Goal: Task Accomplishment & Management: Manage account settings

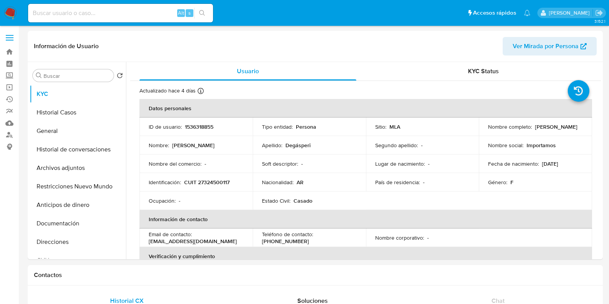
select select "10"
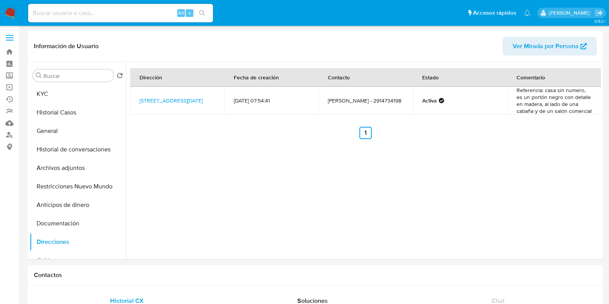
select select "10"
click at [82, 12] on input at bounding box center [120, 13] width 185 height 10
paste input "610026572"
type input "610026572"
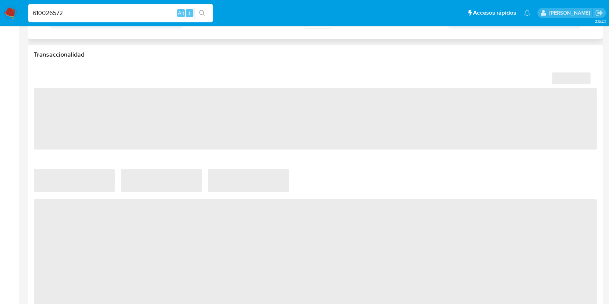
scroll to position [337, 0]
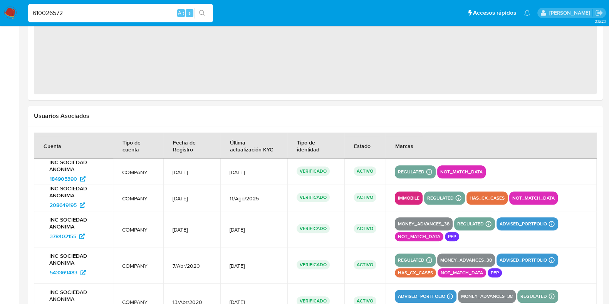
select select "10"
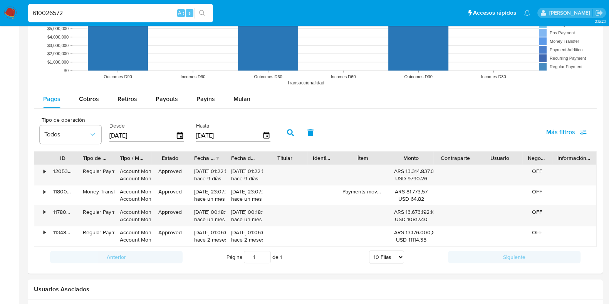
scroll to position [578, 0]
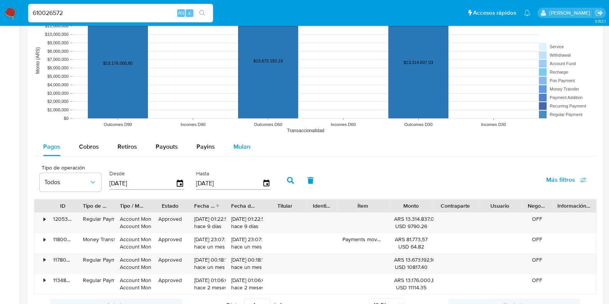
click at [245, 145] on span "Mulan" at bounding box center [241, 146] width 17 height 9
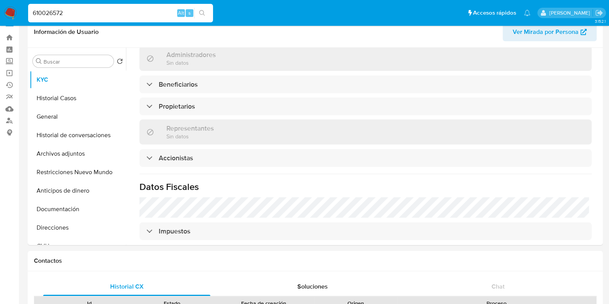
scroll to position [0, 0]
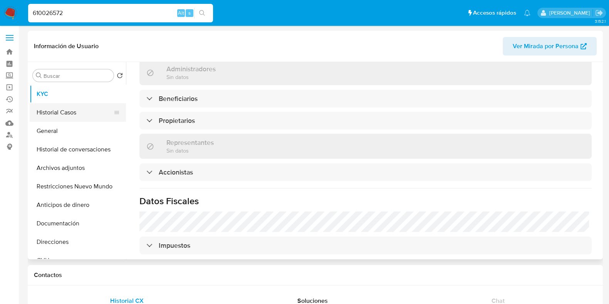
click at [66, 111] on button "Historial Casos" at bounding box center [75, 112] width 90 height 18
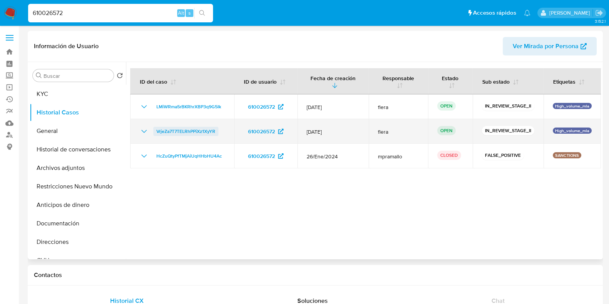
click at [186, 132] on span "VrjeZa7T7TELRhPPiXz1XyYR" at bounding box center [185, 131] width 59 height 9
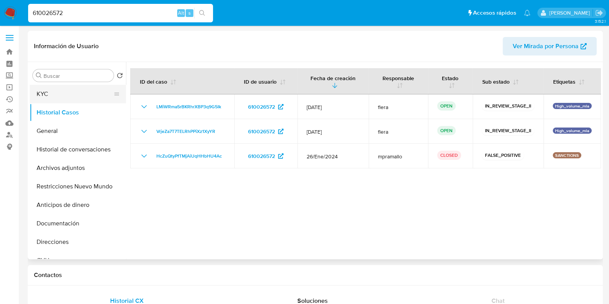
click at [52, 93] on button "KYC" at bounding box center [75, 94] width 90 height 18
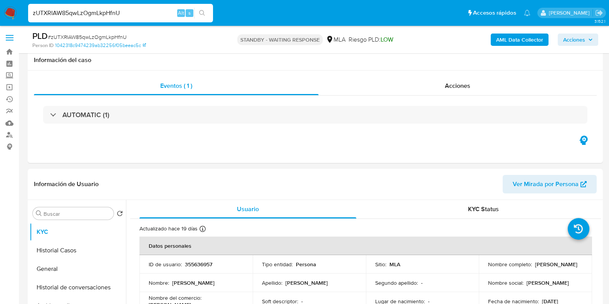
select select "10"
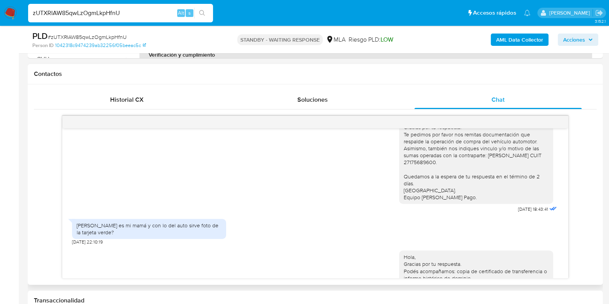
scroll to position [474, 0]
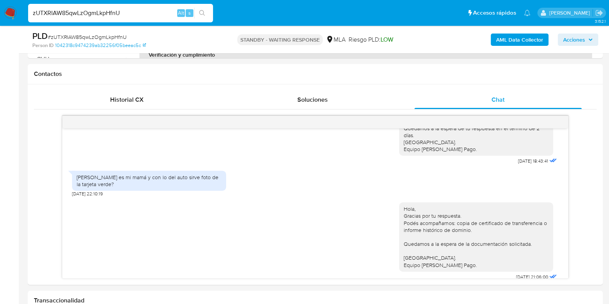
click at [118, 37] on span "# zUTXRIAW85qwLzOgmLkpHfnU" at bounding box center [87, 37] width 79 height 8
copy span "zUTXRIAW85qwLzOgmLkpHfnU"
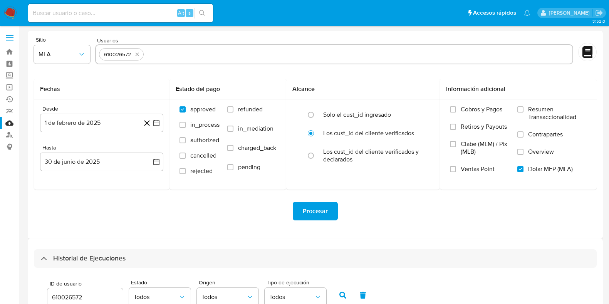
select select "10"
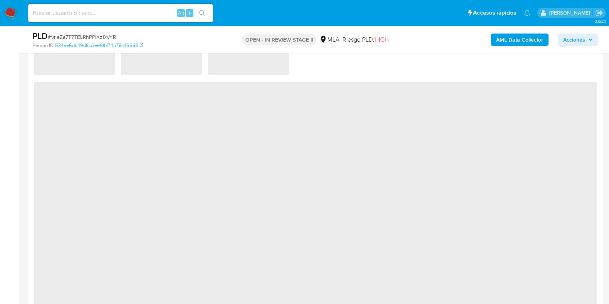
scroll to position [626, 0]
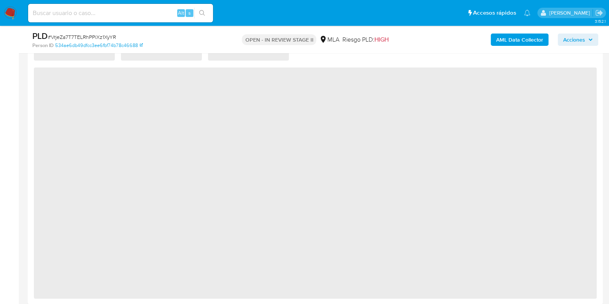
select select "10"
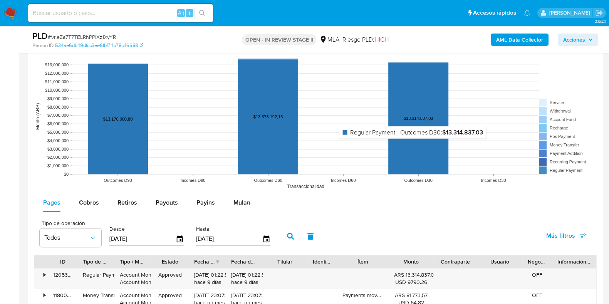
scroll to position [722, 0]
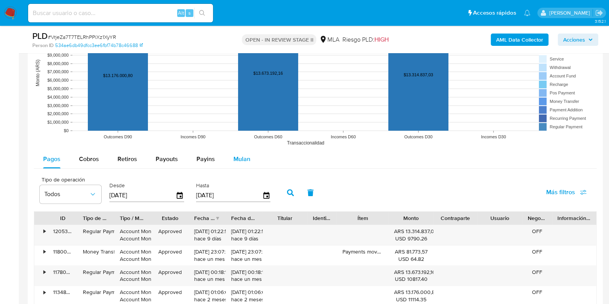
click at [229, 156] on button "Mulan" at bounding box center [241, 159] width 35 height 18
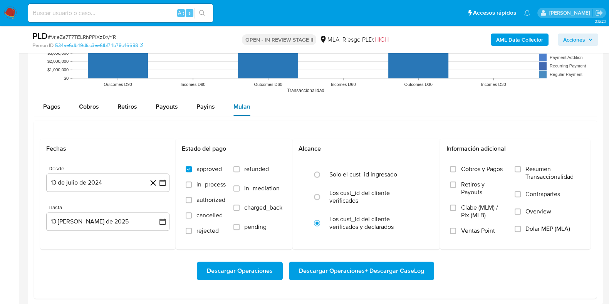
scroll to position [819, 0]
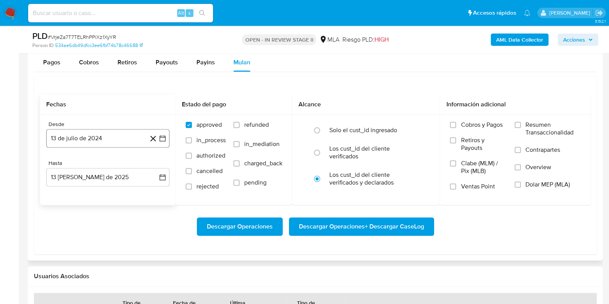
click at [89, 142] on button "13 de julio de 2024" at bounding box center [107, 138] width 123 height 18
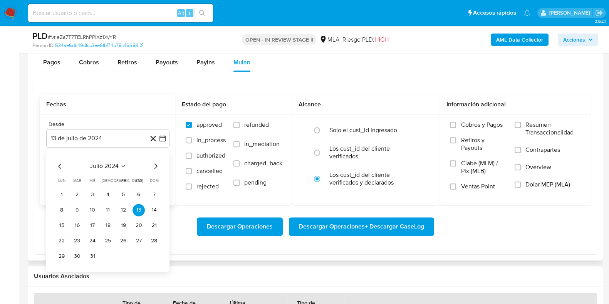
click at [116, 168] on span "julio 2024" at bounding box center [104, 166] width 29 height 8
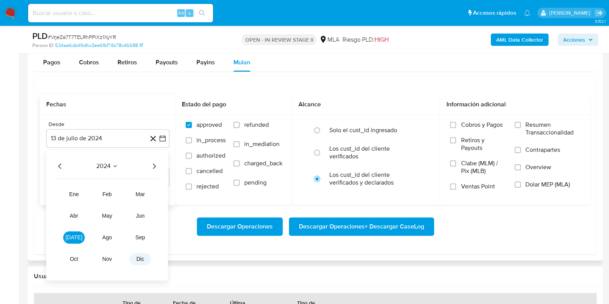
click at [139, 261] on span "dic" at bounding box center [140, 259] width 8 height 6
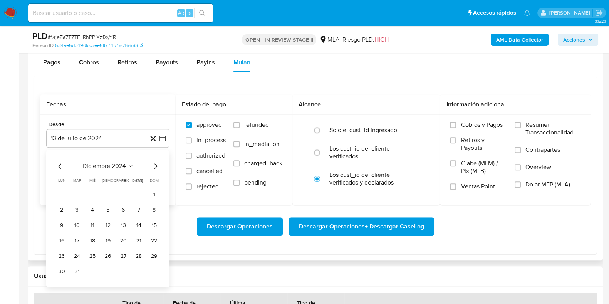
click at [154, 167] on icon "Mes siguiente" at bounding box center [155, 165] width 9 height 9
click at [87, 166] on div "enero 2025" at bounding box center [107, 165] width 105 height 9
click at [118, 164] on span "enero 2025" at bounding box center [104, 166] width 32 height 8
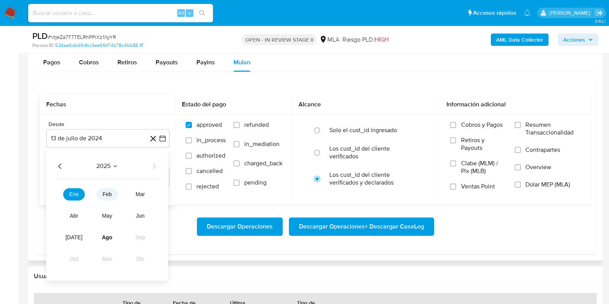
click at [109, 193] on span "feb" at bounding box center [106, 194] width 9 height 6
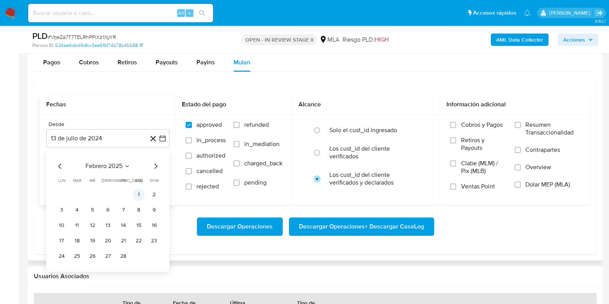
click at [136, 195] on button "1" at bounding box center [139, 194] width 12 height 12
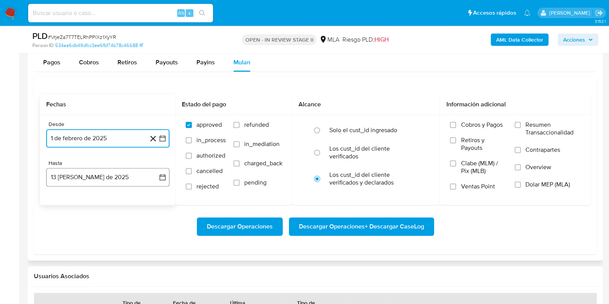
click at [107, 181] on button "13 de agosto de 2025" at bounding box center [107, 177] width 123 height 18
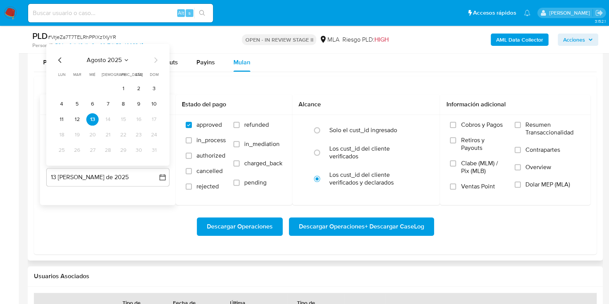
click at [115, 61] on span "agosto 2025" at bounding box center [104, 60] width 35 height 8
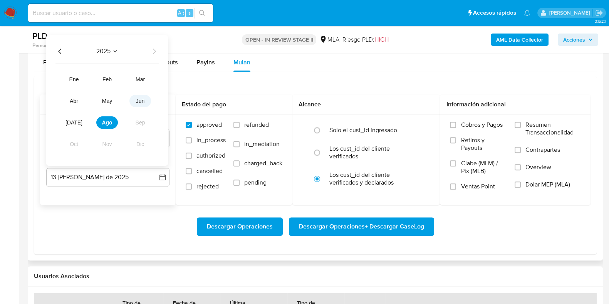
click at [136, 95] on button "jun" at bounding box center [140, 101] width 22 height 12
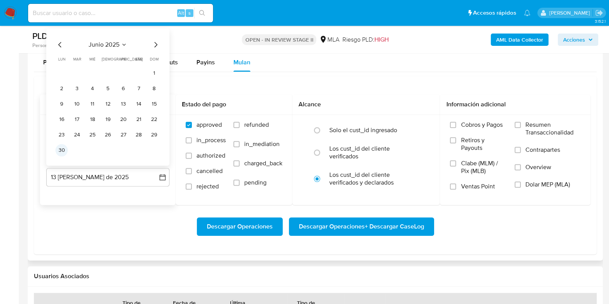
click at [59, 148] on button "30" at bounding box center [61, 150] width 12 height 12
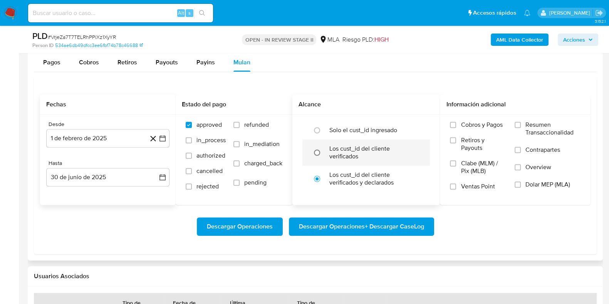
click at [320, 147] on input "radio" at bounding box center [317, 152] width 12 height 12
radio input "true"
click at [542, 188] on span "Dolar MEP (MLA)" at bounding box center [548, 185] width 45 height 8
click at [521, 188] on input "Dolar MEP (MLA)" at bounding box center [518, 184] width 6 height 6
click at [374, 226] on span "Descargar Operaciones + Descargar CaseLog" at bounding box center [361, 226] width 125 height 17
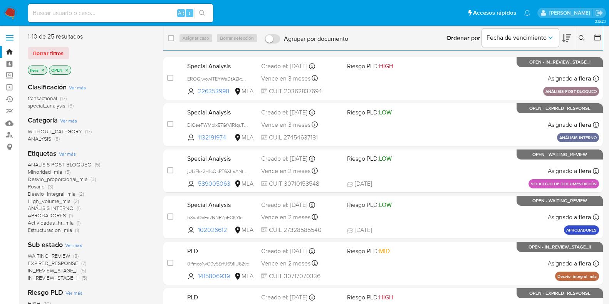
click at [578, 39] on button at bounding box center [582, 38] width 13 height 9
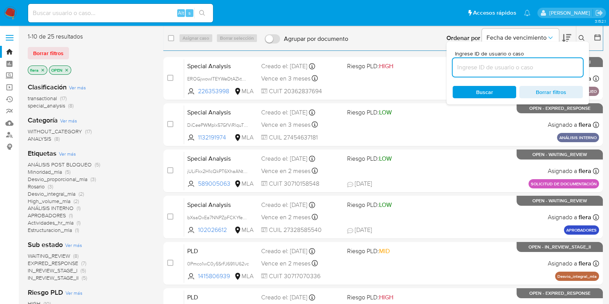
click at [545, 63] on input at bounding box center [518, 67] width 130 height 10
type input "zUTXRIAW85qwLzOgmLkpHfnU"
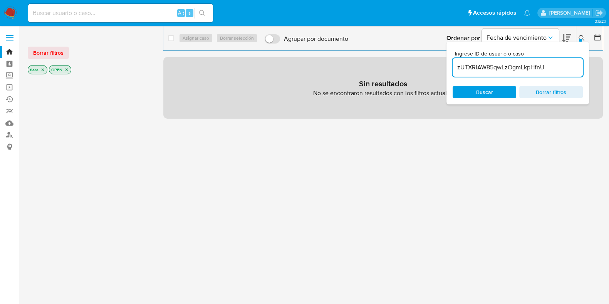
click at [67, 69] on icon "close-filter" at bounding box center [66, 69] width 5 height 5
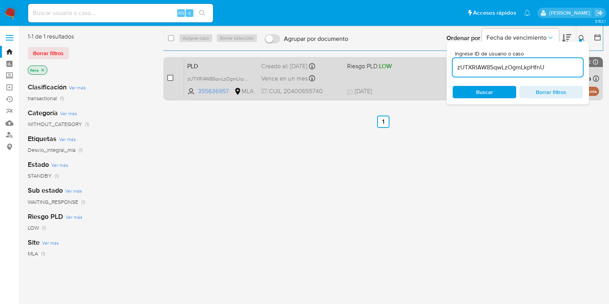
click at [169, 80] on input "checkbox" at bounding box center [170, 78] width 6 height 6
checkbox input "true"
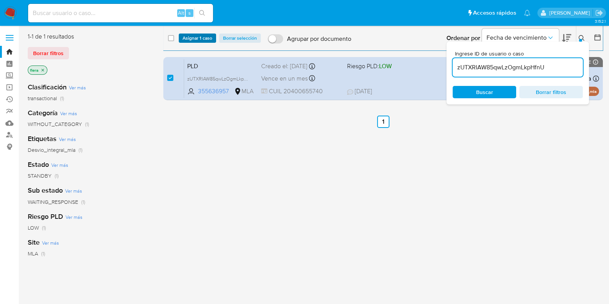
click at [194, 37] on span "Asignar 1 caso" at bounding box center [198, 38] width 30 height 8
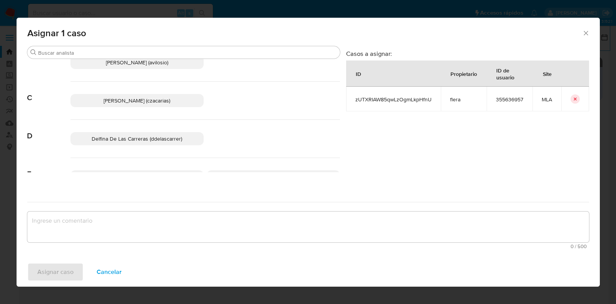
scroll to position [144, 0]
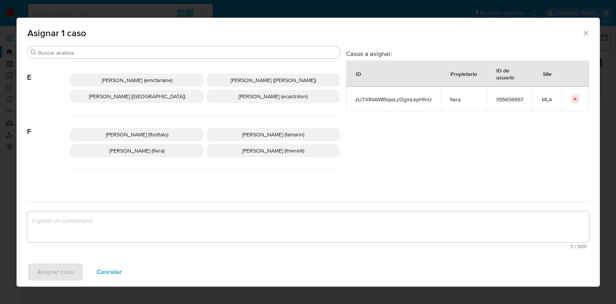
click at [168, 151] on p "Florencia Cecilia Lera (flera)" at bounding box center [137, 150] width 133 height 13
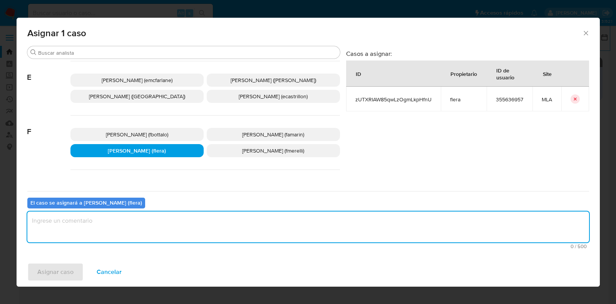
click at [126, 226] on textarea "assign-modal" at bounding box center [308, 227] width 562 height 31
click at [64, 273] on span "Asignar caso" at bounding box center [55, 272] width 36 height 17
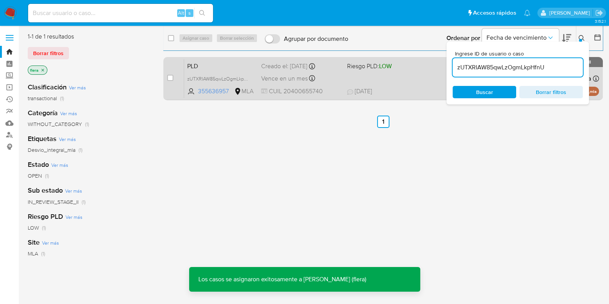
click at [214, 63] on span "PLD" at bounding box center [221, 65] width 68 height 10
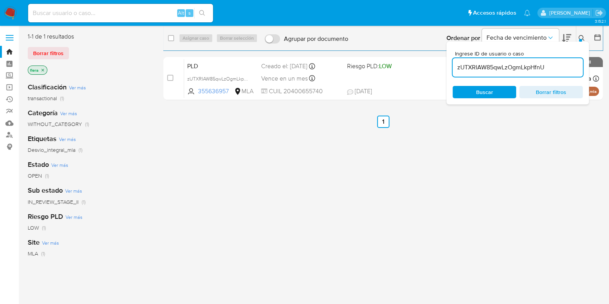
click at [510, 68] on input "zUTXRIAW85qwLzOgmLkpHfnU" at bounding box center [518, 67] width 130 height 10
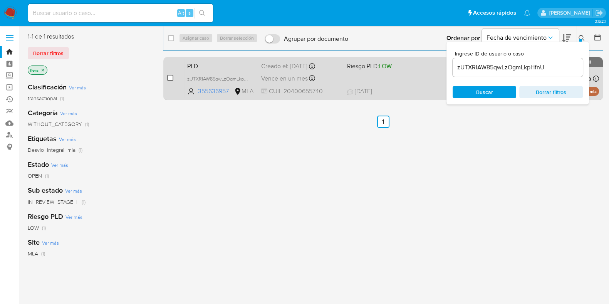
click at [170, 80] on input "checkbox" at bounding box center [170, 78] width 6 height 6
checkbox input "true"
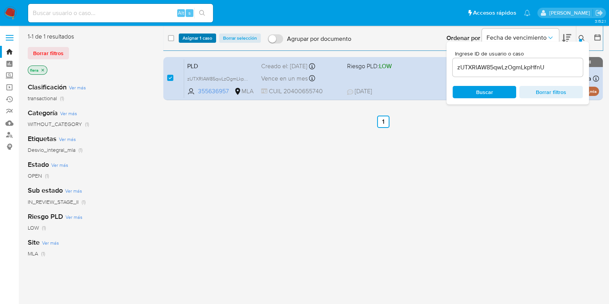
click at [204, 35] on span "Asignar 1 caso" at bounding box center [198, 38] width 30 height 8
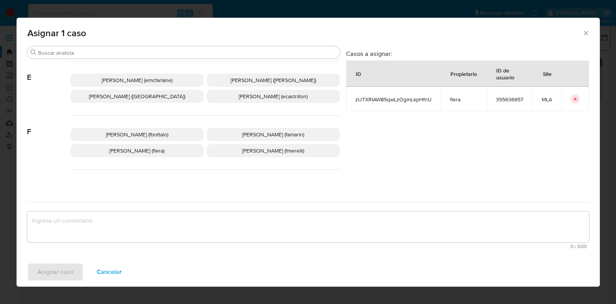
click at [158, 152] on span "Florencia Cecilia Lera (flera)" at bounding box center [136, 151] width 55 height 8
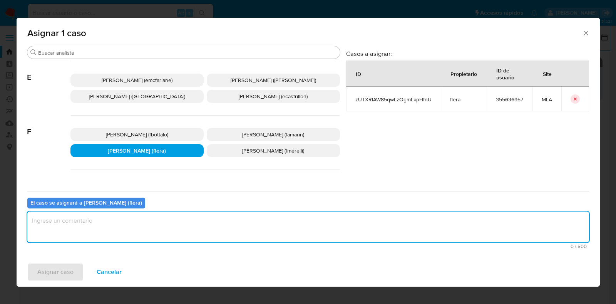
click at [106, 226] on textarea "assign-modal" at bounding box center [308, 227] width 562 height 31
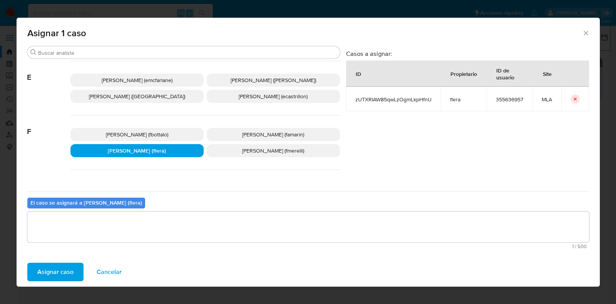
click at [60, 270] on span "Asignar caso" at bounding box center [55, 272] width 36 height 17
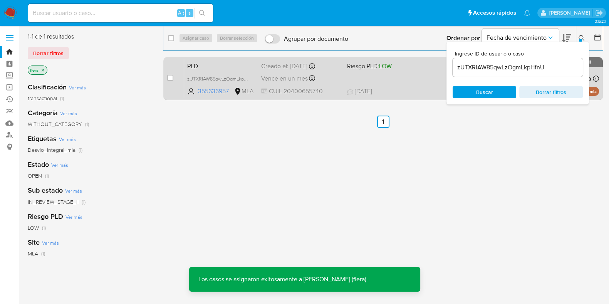
click at [216, 65] on span "PLD" at bounding box center [221, 65] width 68 height 10
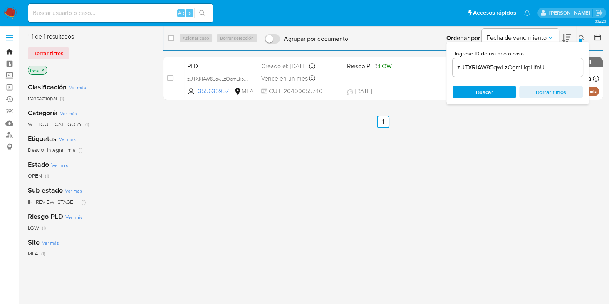
click at [9, 52] on link "Bandeja" at bounding box center [46, 52] width 92 height 12
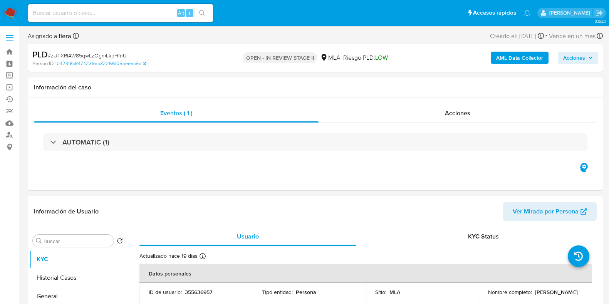
select select "10"
drag, startPoint x: 0, startPoint y: 296, endPoint x: 203, endPoint y: 286, distance: 202.9
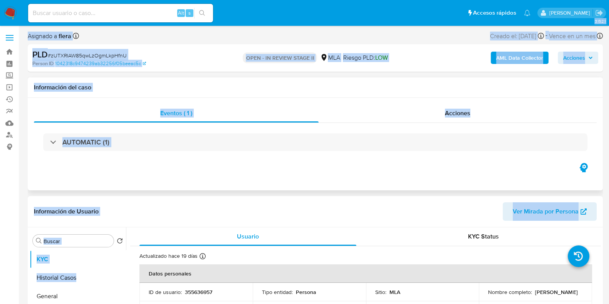
click at [252, 186] on div "Eventos ( 1 ) Acciones AUTOMATIC (1)" at bounding box center [315, 144] width 575 height 92
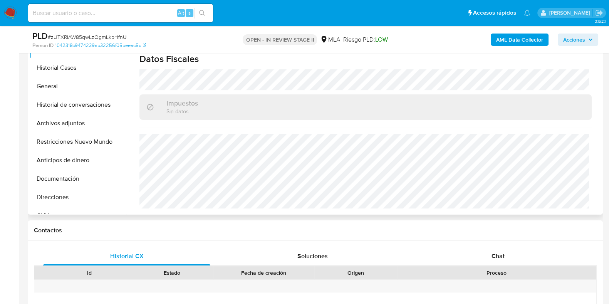
scroll to position [241, 0]
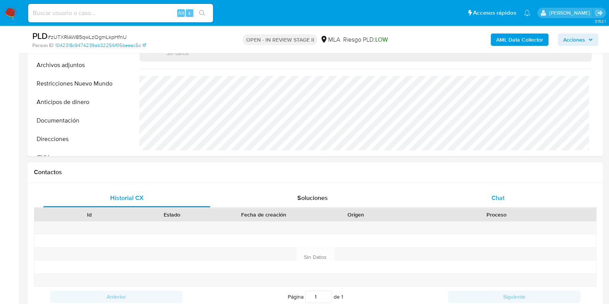
click at [500, 199] on span "Chat" at bounding box center [498, 197] width 13 height 9
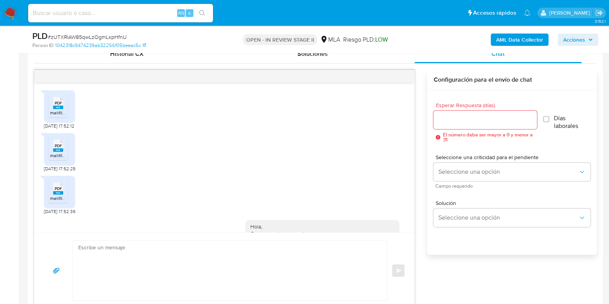
scroll to position [474, 0]
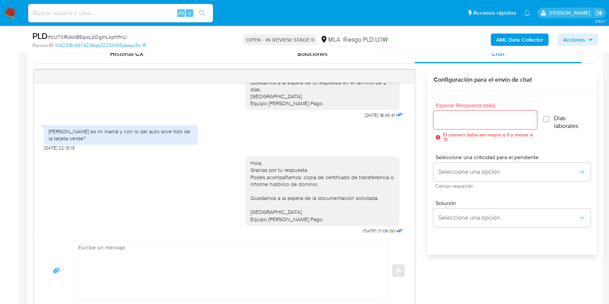
click at [105, 35] on span "# zUTXRIAW85qwLzOgmLkpHfnU" at bounding box center [87, 37] width 79 height 8
copy span "zUTXRIAW85qwLzOgmLkpHfnU"
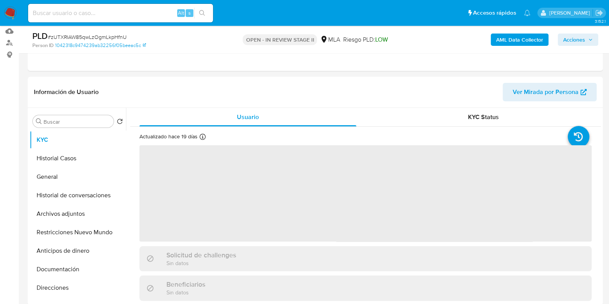
scroll to position [96, 0]
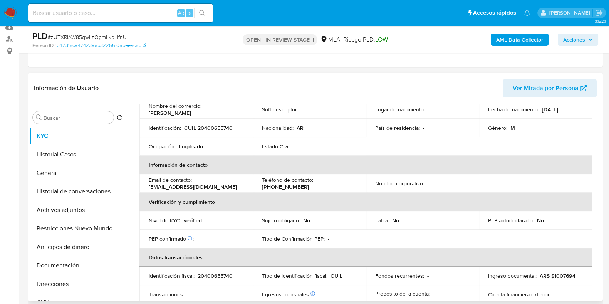
select select "10"
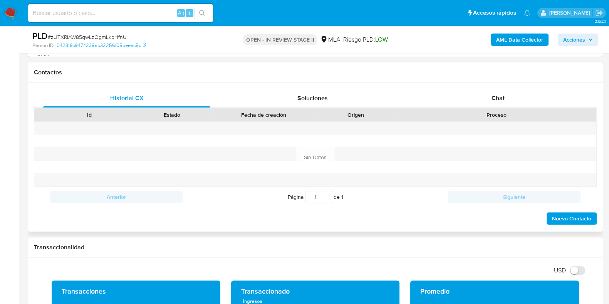
scroll to position [337, 0]
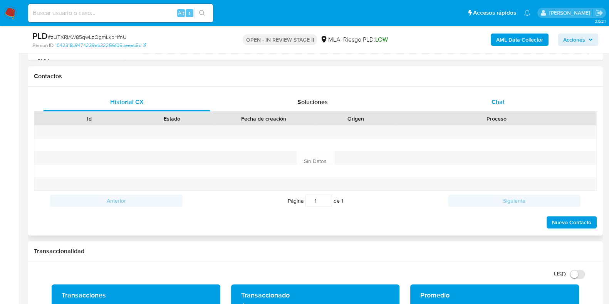
click at [495, 101] on span "Chat" at bounding box center [498, 101] width 13 height 9
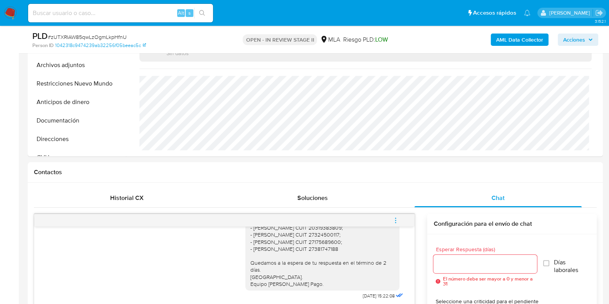
scroll to position [144, 0]
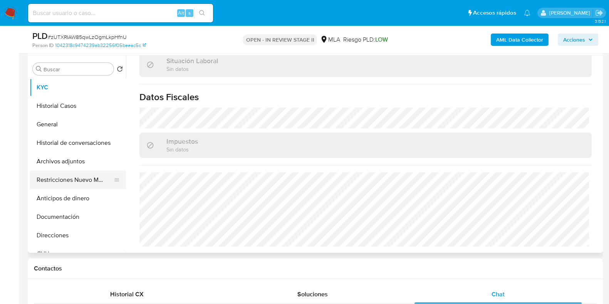
click at [65, 182] on button "Restricciones Nuevo Mundo" at bounding box center [75, 180] width 90 height 18
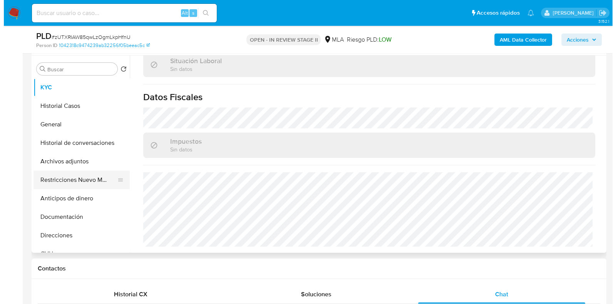
scroll to position [0, 0]
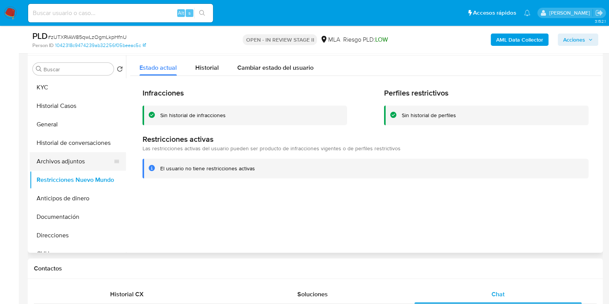
click at [56, 160] on button "Archivos adjuntos" at bounding box center [75, 161] width 90 height 18
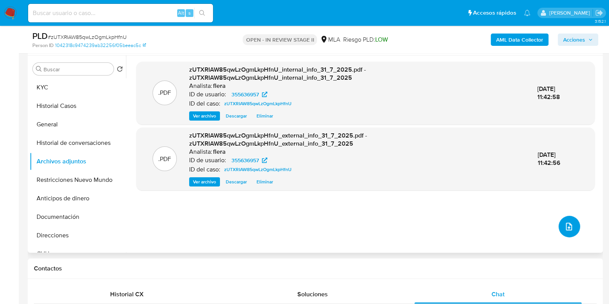
click at [569, 222] on span "upload-file" at bounding box center [568, 226] width 9 height 9
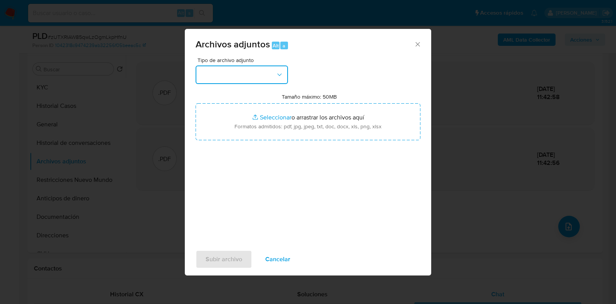
click at [248, 70] on button "button" at bounding box center [242, 74] width 92 height 18
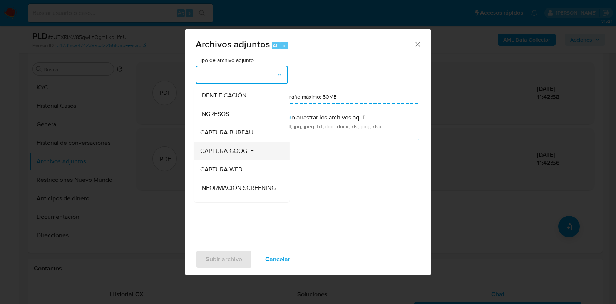
scroll to position [96, 0]
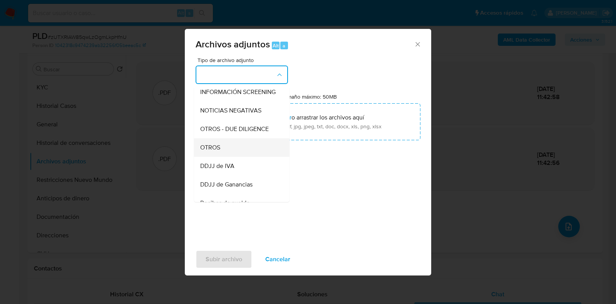
click at [227, 154] on div "OTROS" at bounding box center [239, 147] width 79 height 18
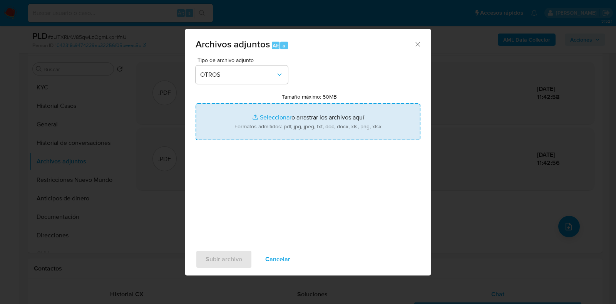
type input "C:\fakepath\Movimientos-Aladdin- [PERSON_NAME].xlsx"
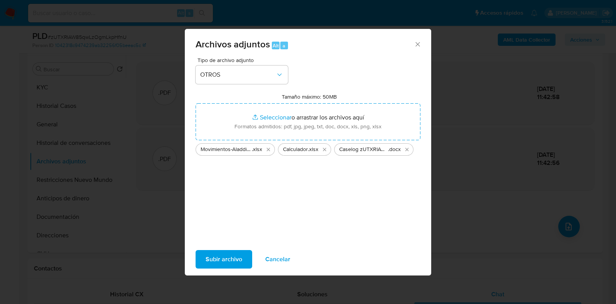
click at [223, 257] on span "Subir archivo" at bounding box center [224, 259] width 37 height 17
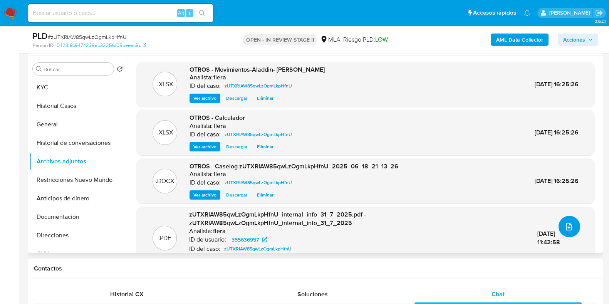
click at [564, 227] on icon "upload-file" at bounding box center [568, 226] width 9 height 9
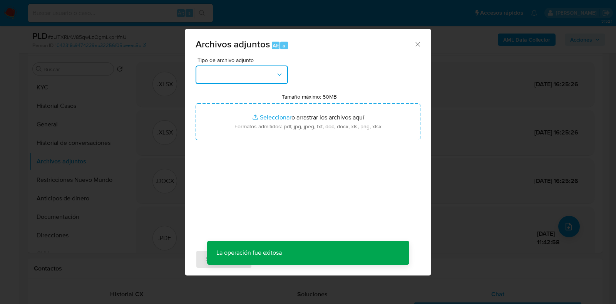
click at [262, 72] on button "button" at bounding box center [242, 74] width 92 height 18
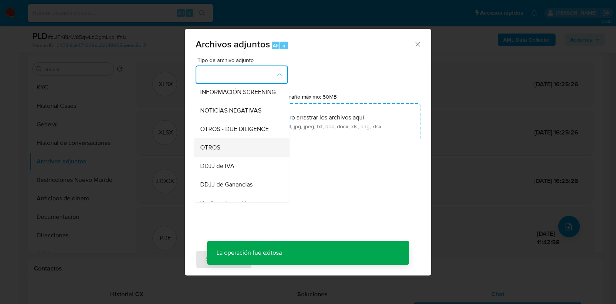
click at [227, 157] on div "OTROS" at bounding box center [239, 147] width 79 height 18
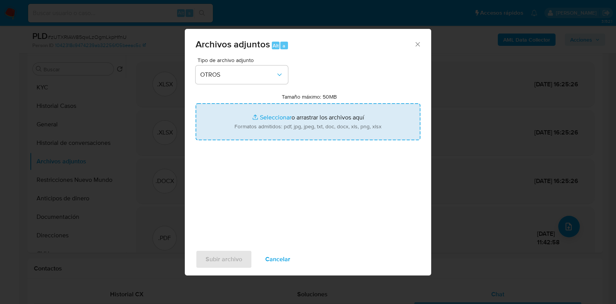
type input "C:\fakepath\Recibo [PERSON_NAME] [DATE].pdf"
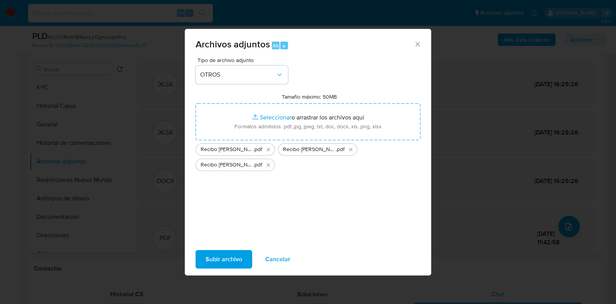
drag, startPoint x: 379, startPoint y: 128, endPoint x: 234, endPoint y: 258, distance: 194.8
click at [234, 258] on span "Subir archivo" at bounding box center [224, 259] width 37 height 17
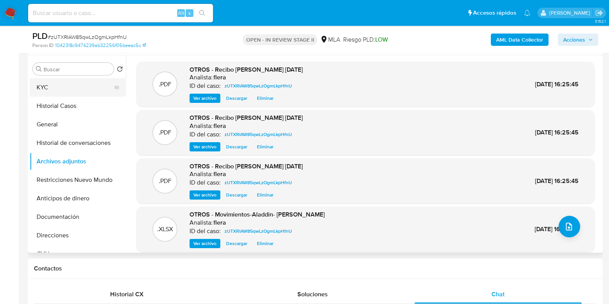
click at [79, 90] on button "KYC" at bounding box center [75, 87] width 90 height 18
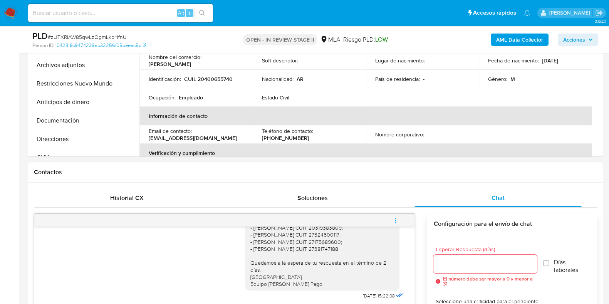
scroll to position [337, 0]
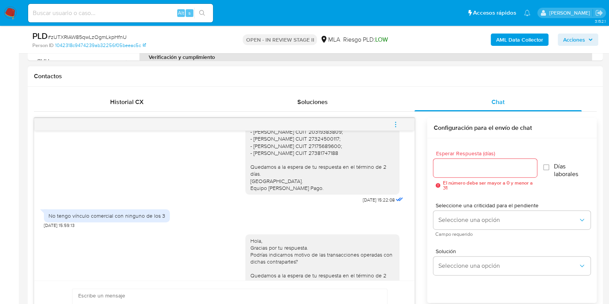
click at [392, 123] on button "menu-action" at bounding box center [395, 124] width 25 height 18
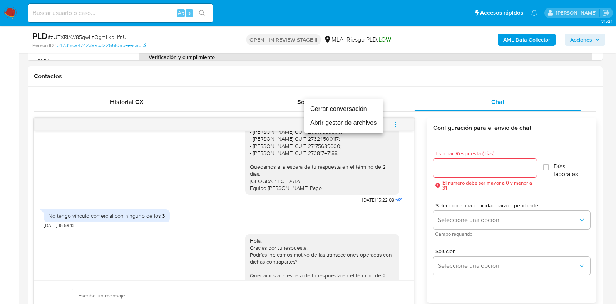
click at [347, 110] on li "Cerrar conversación" at bounding box center [343, 109] width 79 height 14
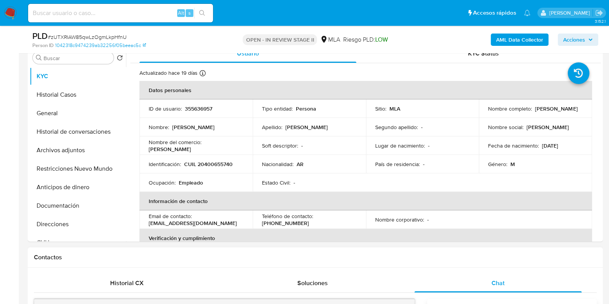
scroll to position [144, 0]
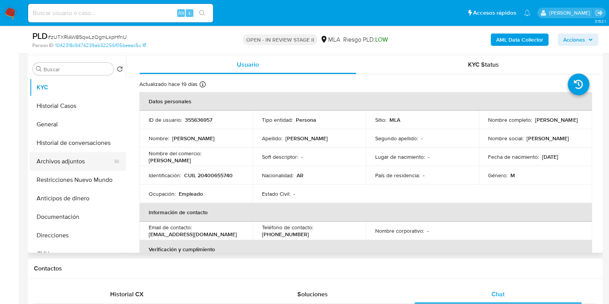
click at [71, 163] on button "Archivos adjuntos" at bounding box center [75, 161] width 90 height 18
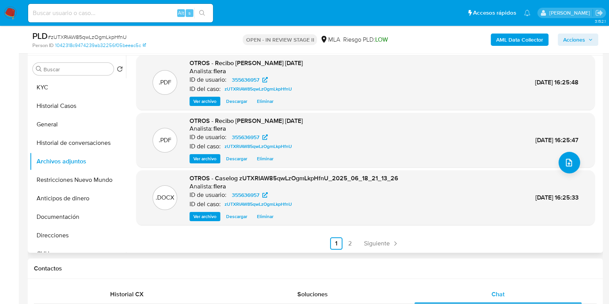
scroll to position [65, 0]
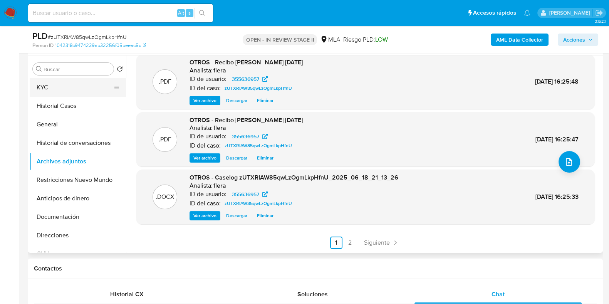
click at [74, 82] on button "KYC" at bounding box center [75, 87] width 90 height 18
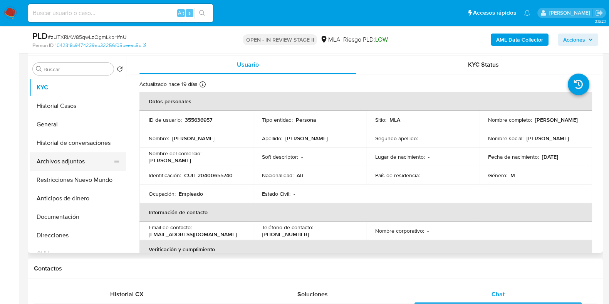
click at [63, 157] on button "Archivos adjuntos" at bounding box center [75, 161] width 90 height 18
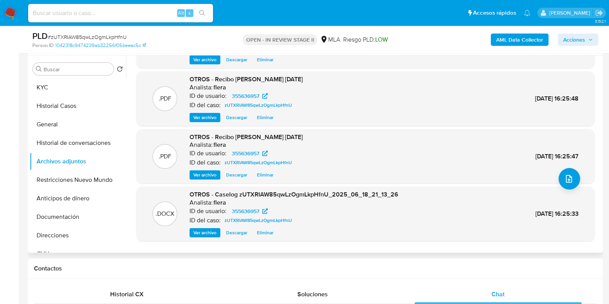
scroll to position [65, 0]
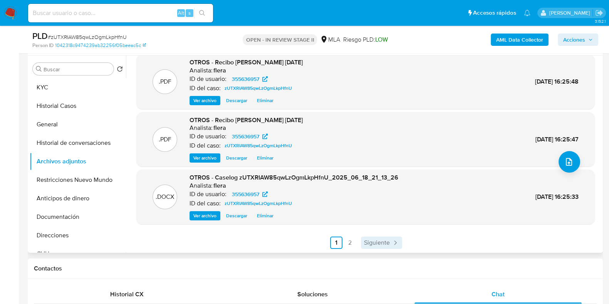
click at [375, 247] on link "Siguiente" at bounding box center [381, 243] width 41 height 12
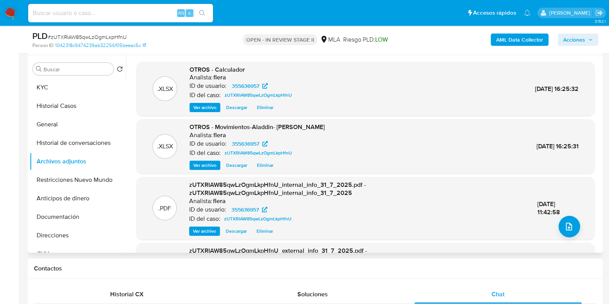
scroll to position [81, 0]
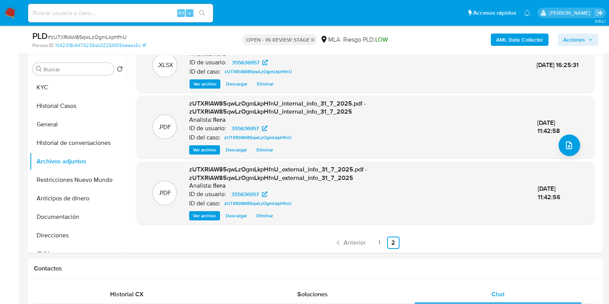
click at [586, 48] on div "AML Data Collector Acciones" at bounding box center [505, 39] width 186 height 18
click at [584, 39] on span "Acciones" at bounding box center [574, 40] width 22 height 12
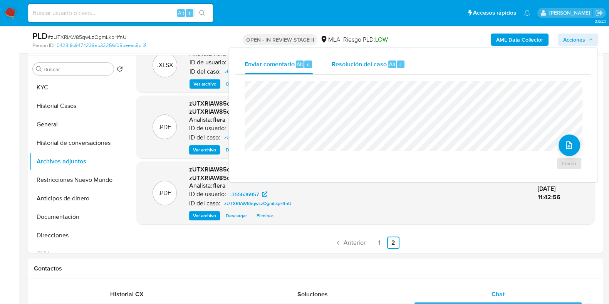
click at [395, 61] on div "Alt r" at bounding box center [396, 64] width 16 height 8
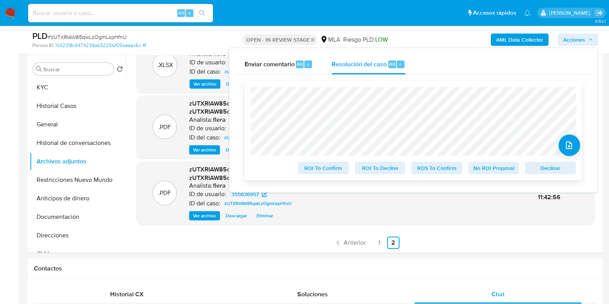
click at [490, 169] on span "No ROI Proposal" at bounding box center [494, 168] width 40 height 11
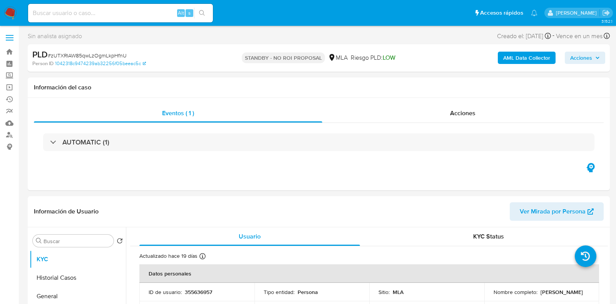
select select "10"
